Goal: Task Accomplishment & Management: Use online tool/utility

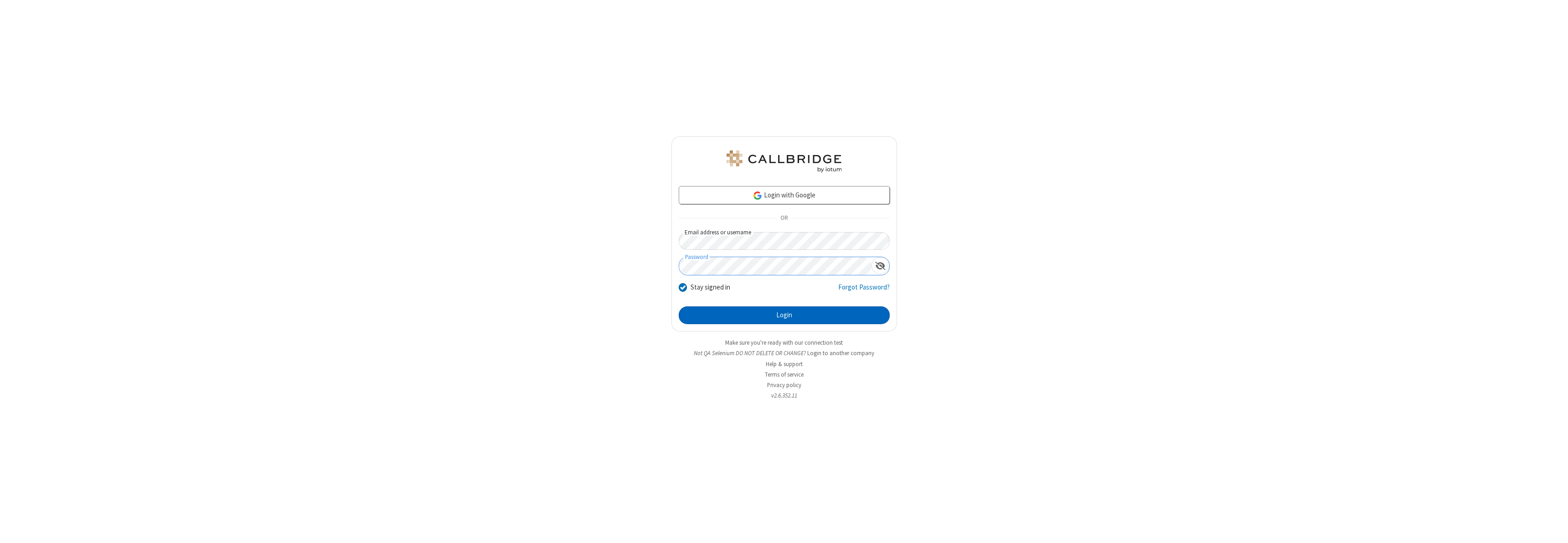
click at [784, 315] on button "Login" at bounding box center [784, 315] width 211 height 18
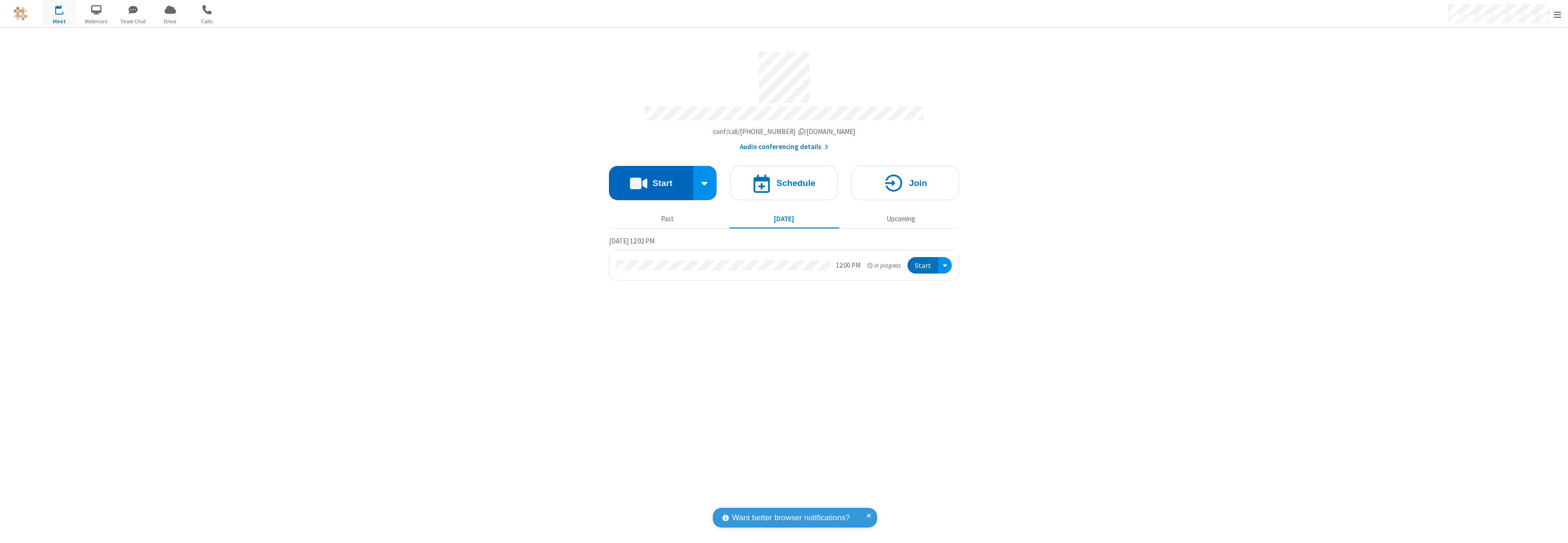
click at [651, 179] on button "Start" at bounding box center [651, 183] width 85 height 34
